Goal: Task Accomplishment & Management: Use online tool/utility

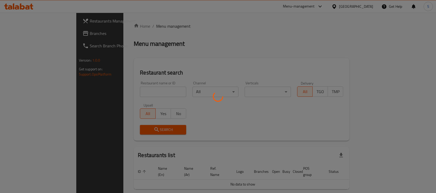
scroll to position [13, 0]
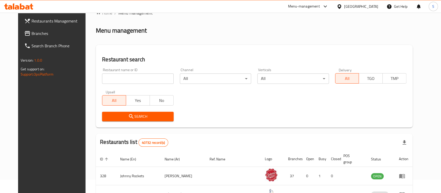
click at [201, 83] on body "​ Menu-management United Arab Emirates Get Help S Restaurants Management Branch…" at bounding box center [220, 89] width 441 height 180
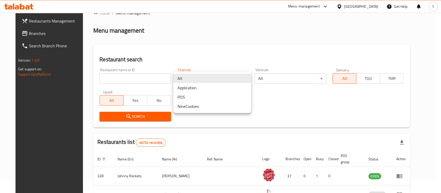
click at [18, 38] on div at bounding box center [220, 96] width 441 height 193
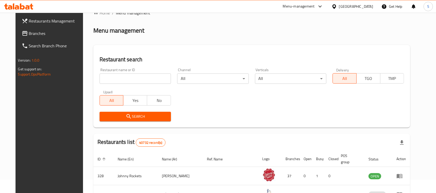
click at [18, 38] on div "All Application POS NineCookies" at bounding box center [218, 96] width 436 height 193
click at [18, 38] on link "Branches" at bounding box center [53, 33] width 71 height 12
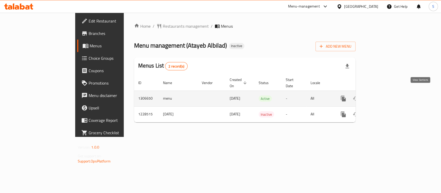
click at [384, 95] on icon "enhanced table" at bounding box center [381, 98] width 6 height 6
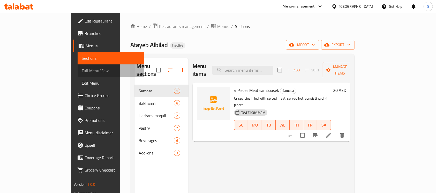
click at [82, 69] on span "Full Menu View" at bounding box center [111, 71] width 58 height 6
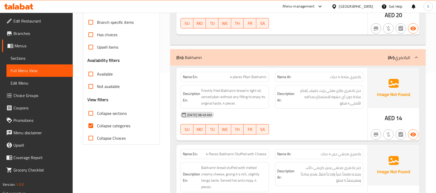
scroll to position [124, 0]
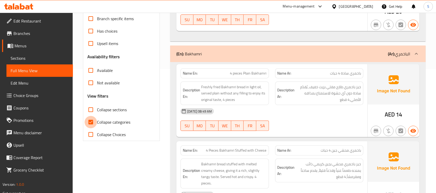
click at [91, 121] on input "Collapse categories" at bounding box center [91, 122] width 12 height 12
checkbox input "false"
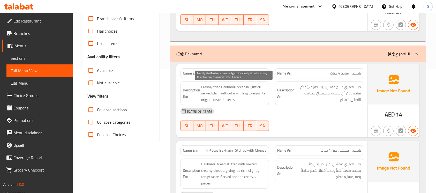
scroll to position [0, 0]
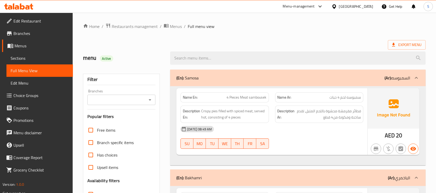
drag, startPoint x: 306, startPoint y: 93, endPoint x: 261, endPoint y: 69, distance: 51.0
click at [261, 70] on div "(En): Samosa (Ar): السمبوسه Name En: 4 Pieces Meat sambousek Name Ar: سمبوسه لح…" at bounding box center [298, 118] width 256 height 96
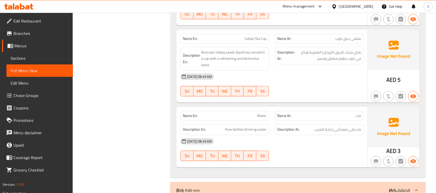
scroll to position [1362, 0]
